Goal: Check status: Check status

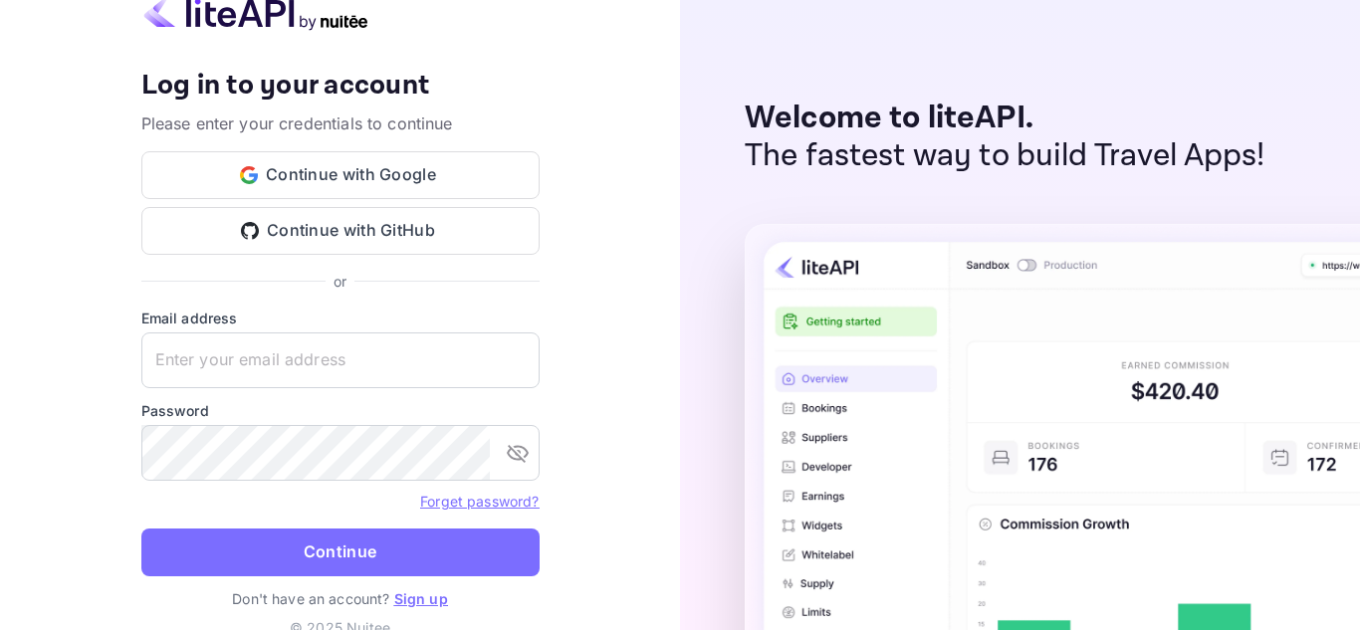
type input "[EMAIL_ADDRESS][DOMAIN_NAME]"
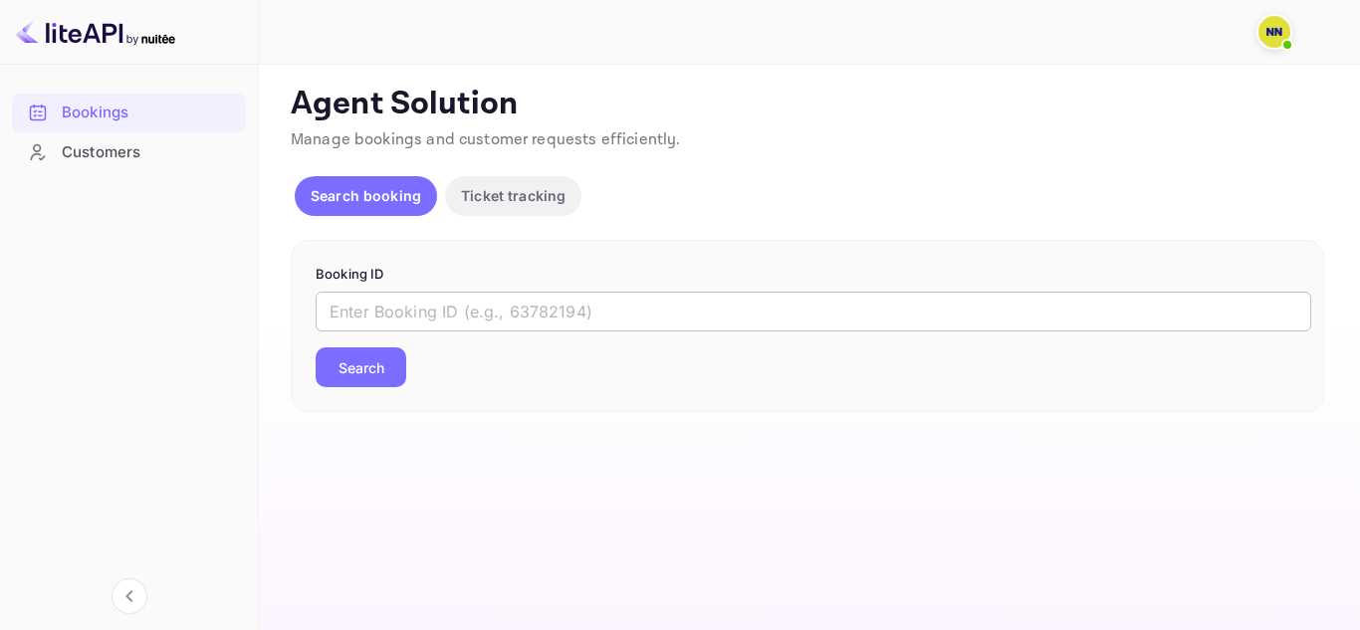
click at [439, 309] on input "text" at bounding box center [814, 312] width 996 height 40
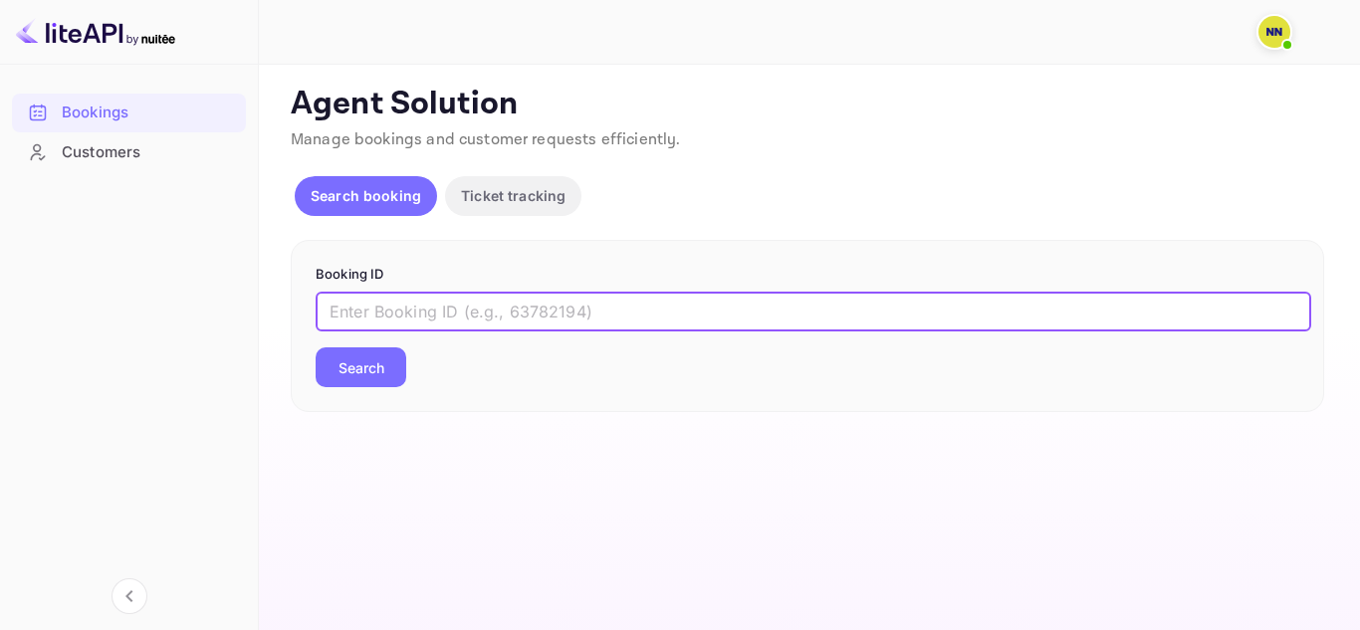
paste input "RSML4Q"
type input "RSML4Q"
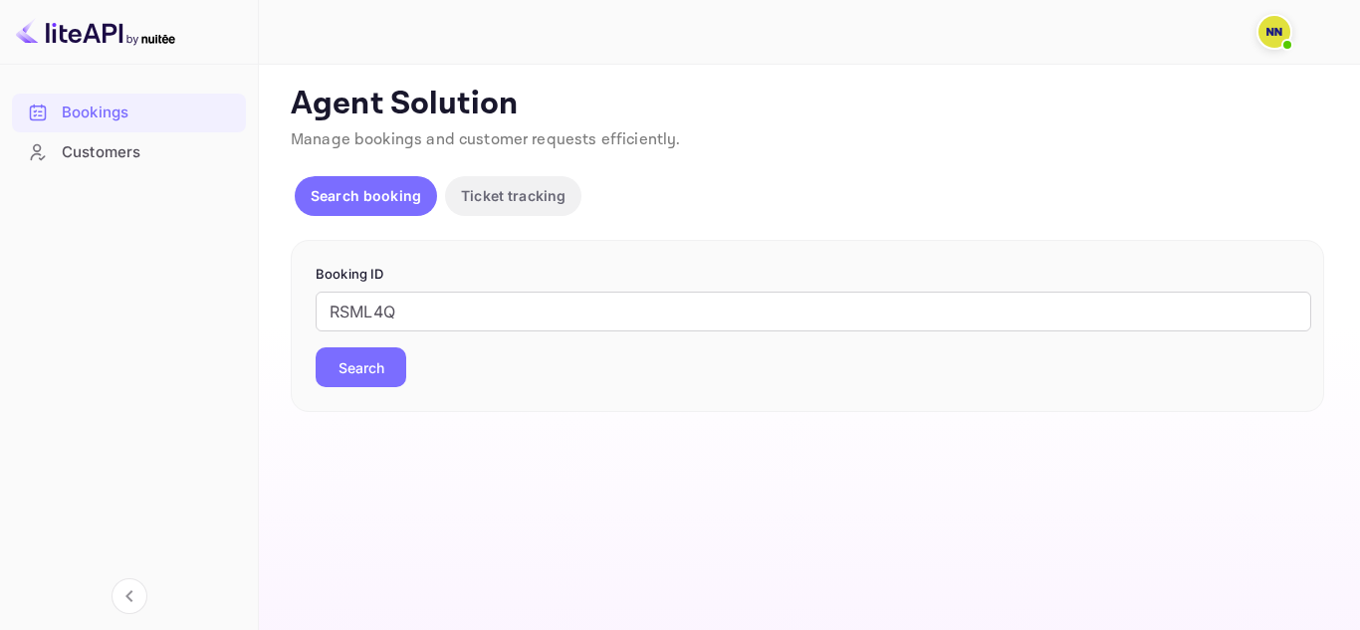
click at [378, 372] on button "Search" at bounding box center [361, 368] width 91 height 40
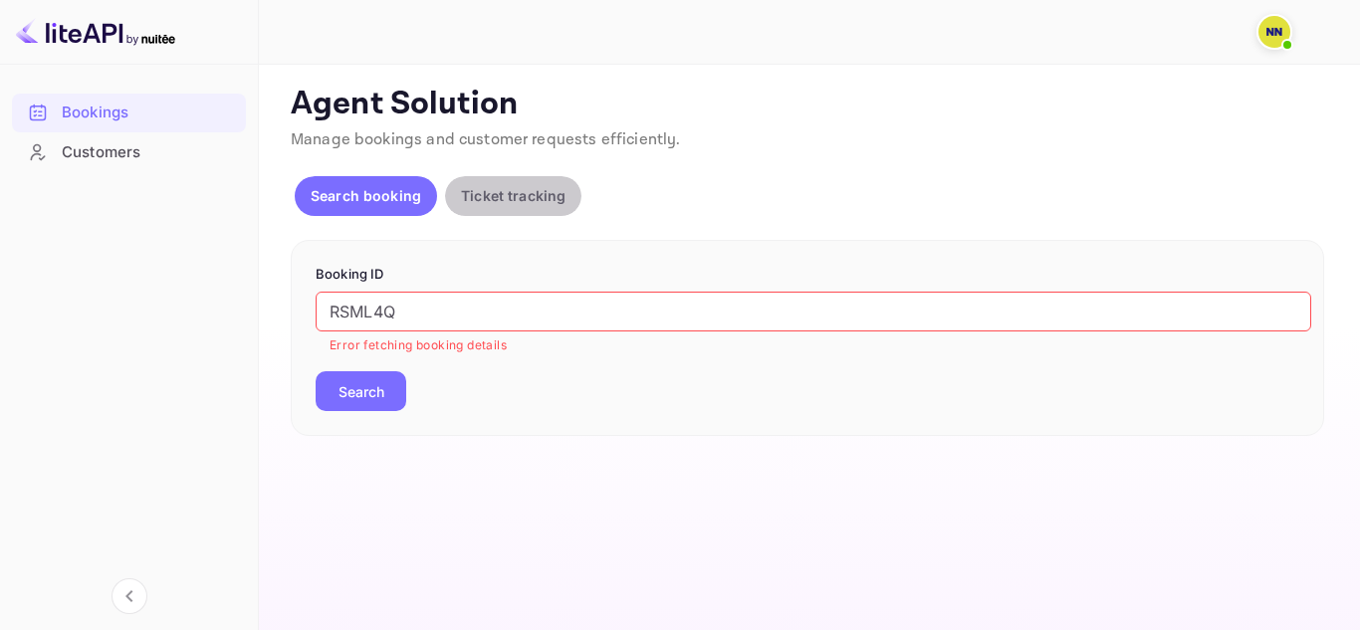
click at [472, 198] on p "Ticket tracking" at bounding box center [513, 195] width 105 height 21
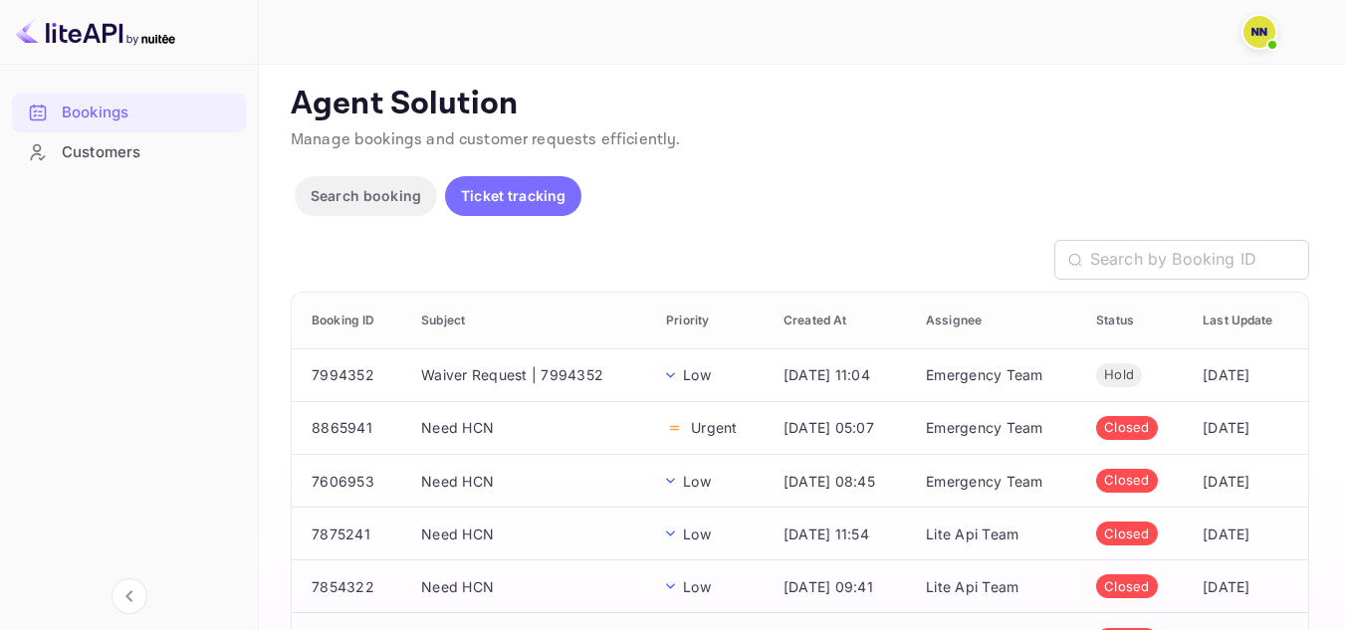
click at [389, 194] on p "Search booking" at bounding box center [366, 195] width 111 height 21
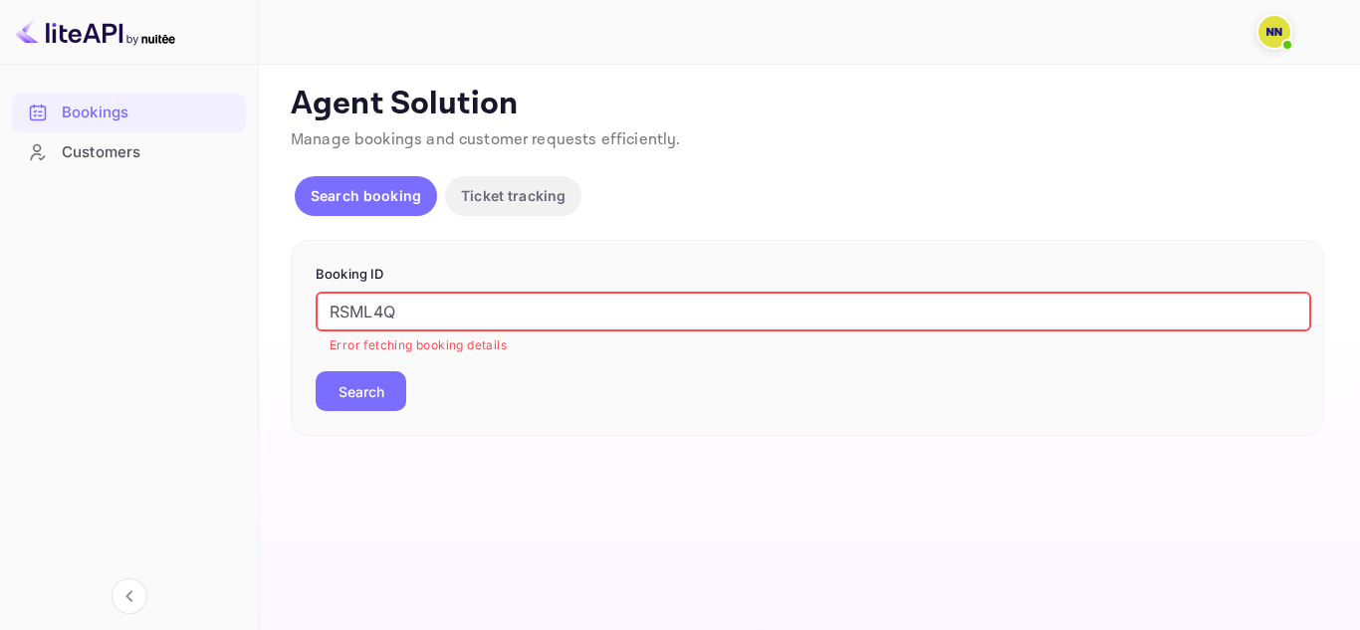
drag, startPoint x: 456, startPoint y: 302, endPoint x: 305, endPoint y: 254, distance: 158.7
click at [333, 283] on form "Booking ID RSML4Q ​ Error fetching booking details Search" at bounding box center [808, 338] width 984 height 146
click at [371, 389] on button "Search" at bounding box center [361, 391] width 91 height 40
